Goal: Task Accomplishment & Management: Manage account settings

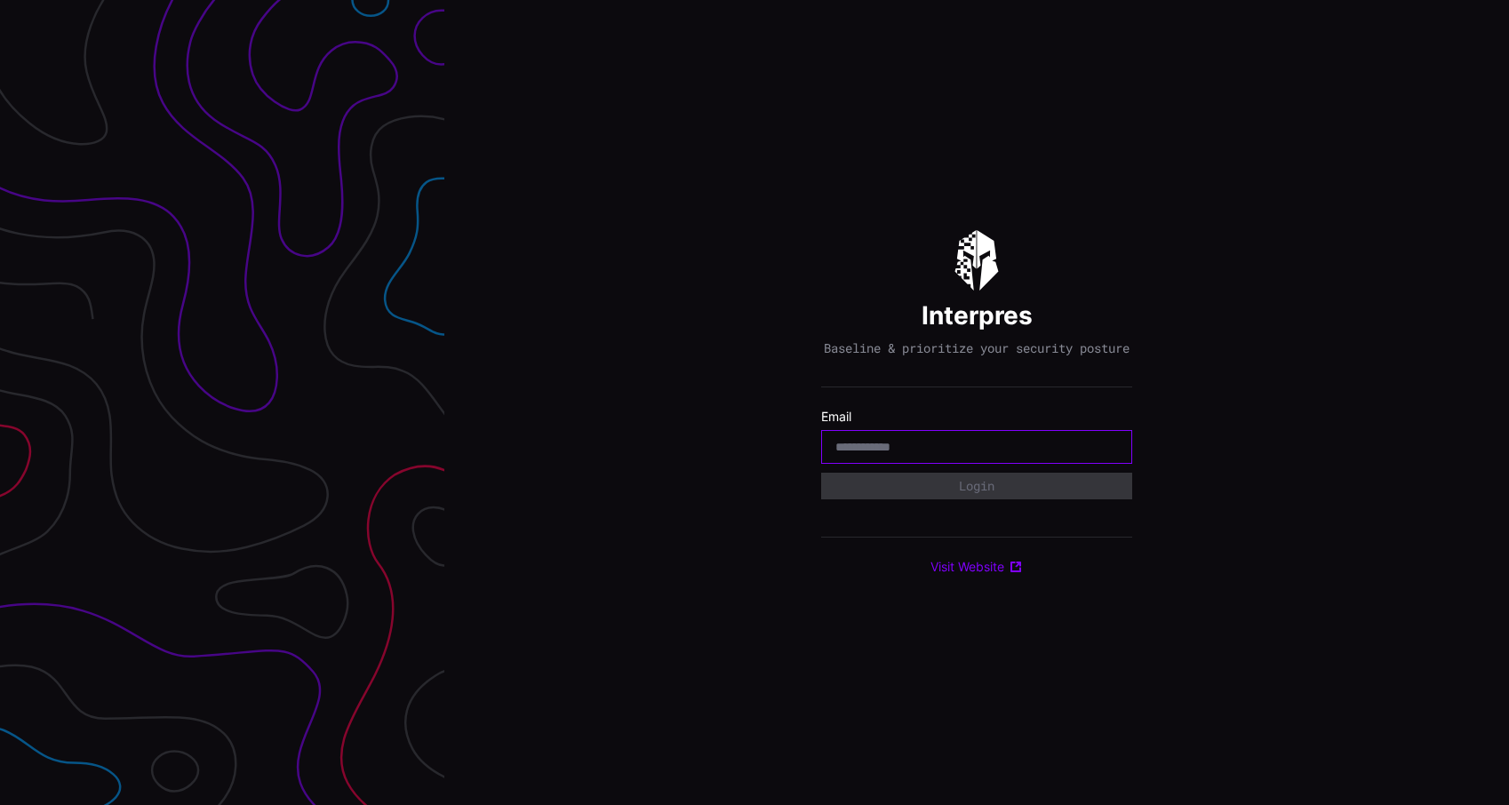
click at [944, 455] on input "email" at bounding box center [977, 447] width 283 height 16
click at [955, 455] on input "email" at bounding box center [977, 447] width 283 height 16
type input "**********"
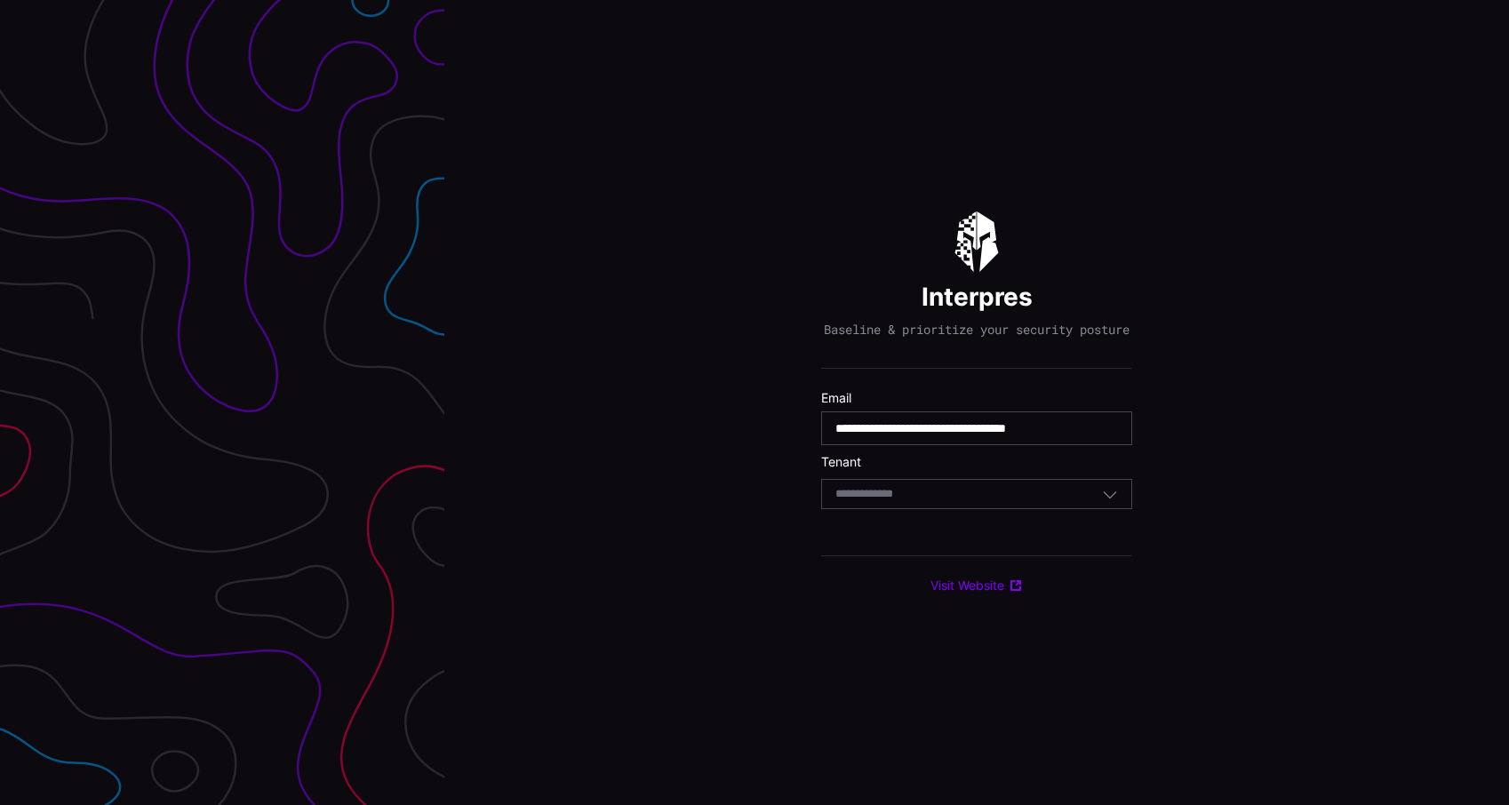
click at [980, 495] on div "Select Tenant" at bounding box center [969, 494] width 267 height 16
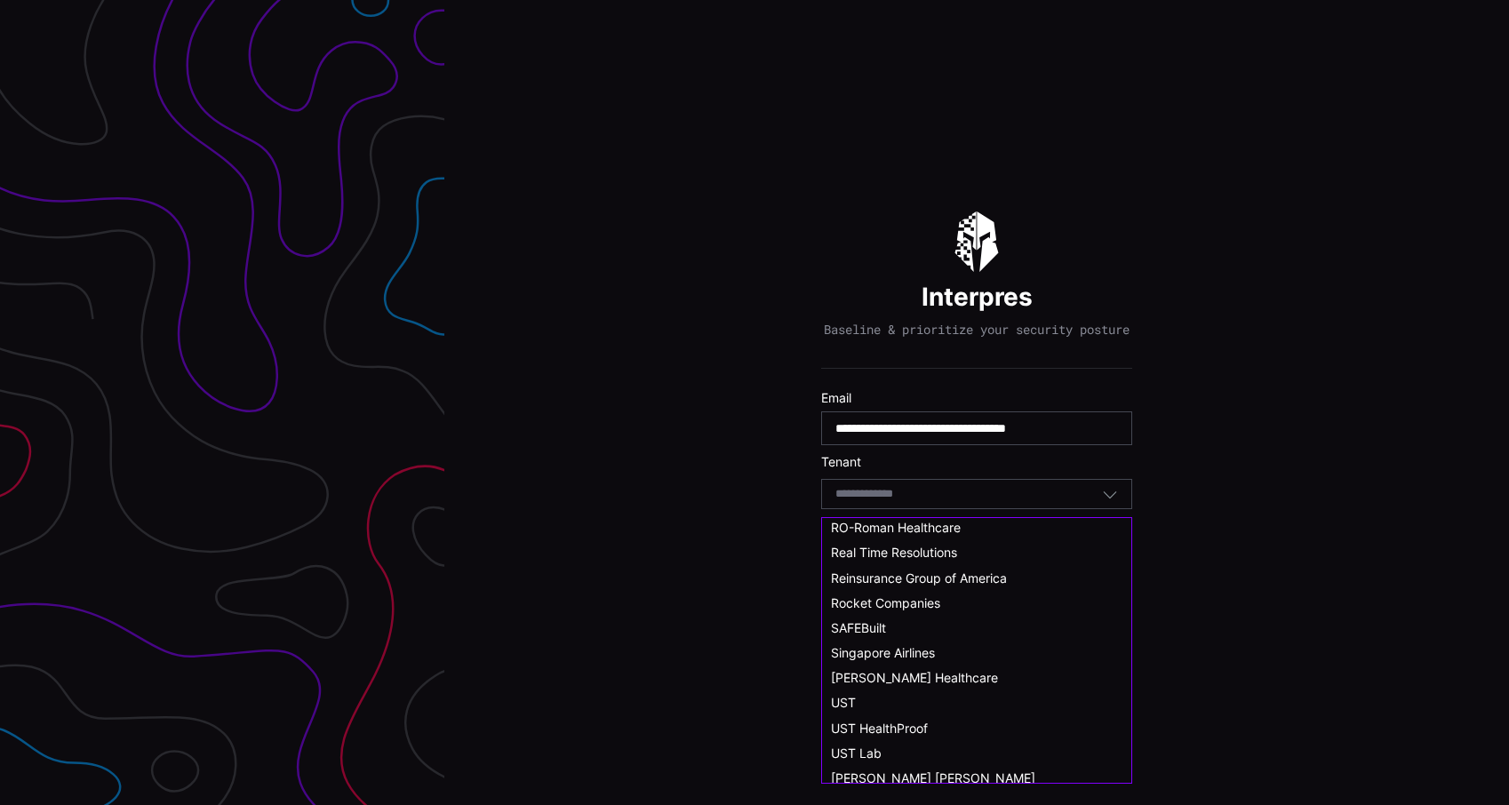
scroll to position [977, 0]
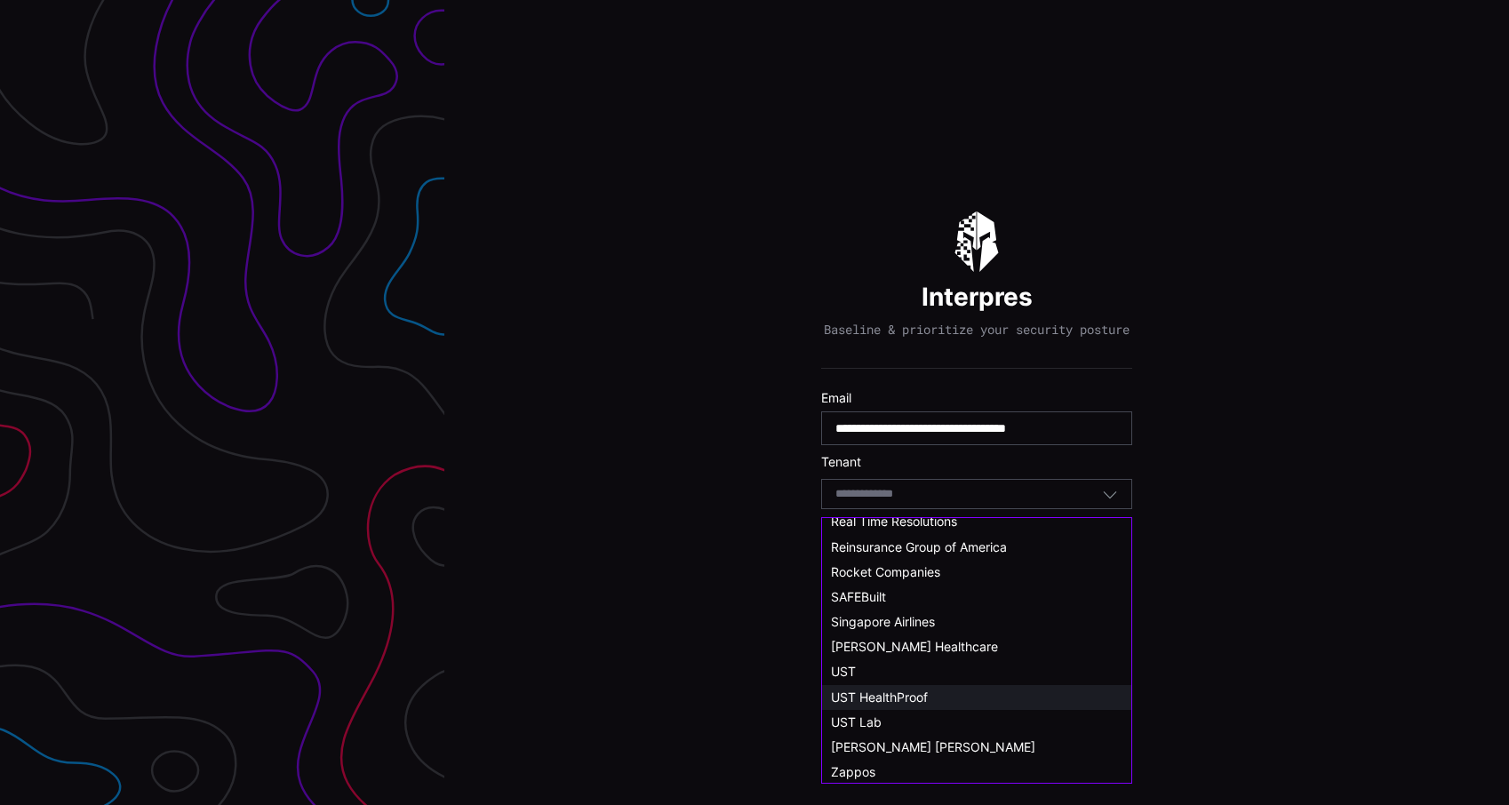
click at [916, 697] on span "UST HealthProof" at bounding box center [879, 697] width 97 height 15
